Goal: Check status: Check status

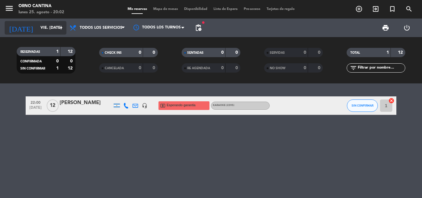
click at [52, 26] on input "vie. [DATE]" at bounding box center [63, 28] width 52 height 10
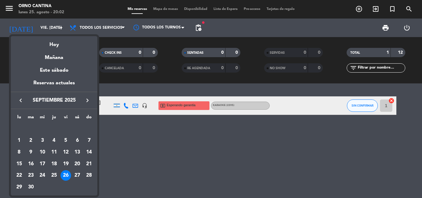
click at [21, 100] on icon "keyboard_arrow_left" at bounding box center [20, 100] width 7 height 7
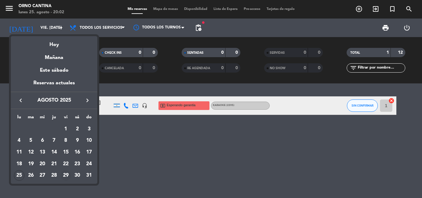
click at [66, 174] on div "29" at bounding box center [65, 175] width 10 height 10
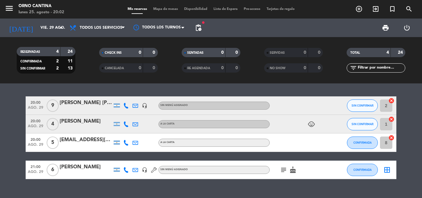
click at [81, 108] on div at bounding box center [86, 109] width 52 height 5
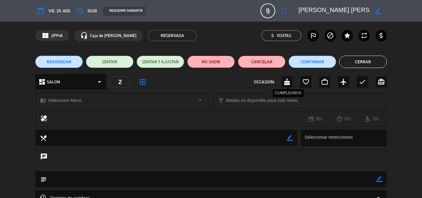
click at [288, 82] on icon "cake" at bounding box center [286, 81] width 7 height 7
click at [360, 60] on button "Cerrar" at bounding box center [363, 62] width 48 height 12
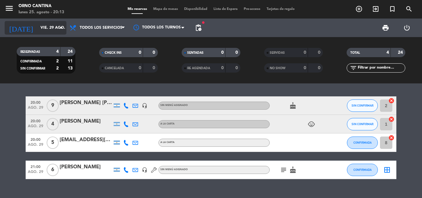
click at [52, 23] on input "vie. 29 ago." at bounding box center [63, 28] width 52 height 10
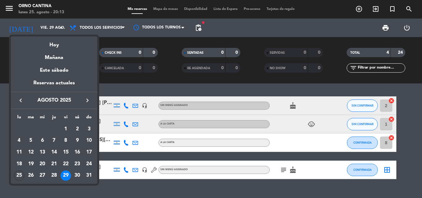
click at [85, 101] on icon "keyboard_arrow_right" at bounding box center [87, 100] width 7 height 7
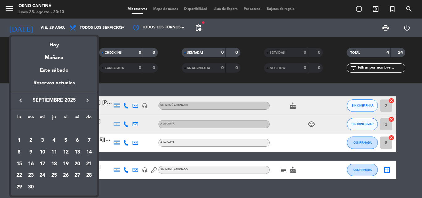
click at [53, 140] on div "4" at bounding box center [54, 140] width 10 height 10
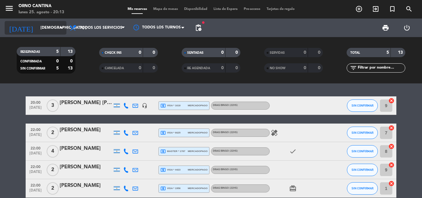
drag, startPoint x: 38, startPoint y: 28, endPoint x: 43, endPoint y: 32, distance: 6.8
click at [43, 32] on input "[DEMOGRAPHIC_DATA] [DATE]" at bounding box center [63, 28] width 52 height 10
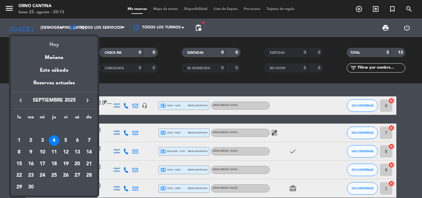
click at [52, 44] on div "Hoy" at bounding box center [54, 42] width 86 height 13
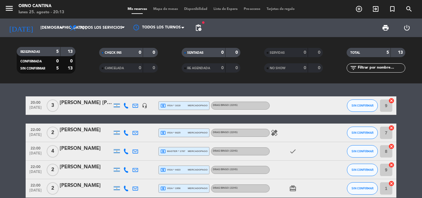
type input "lun. 25 ago."
